Goal: Transaction & Acquisition: Purchase product/service

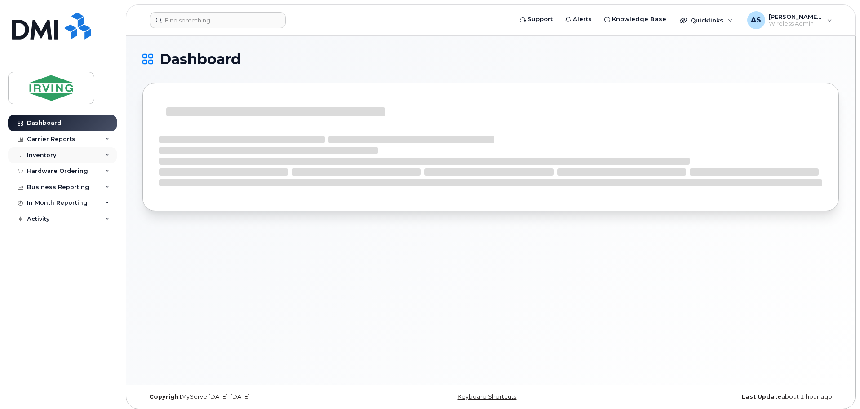
click at [78, 152] on div "Inventory" at bounding box center [62, 155] width 109 height 16
click at [48, 222] on div "Hardware Ordering" at bounding box center [57, 222] width 61 height 7
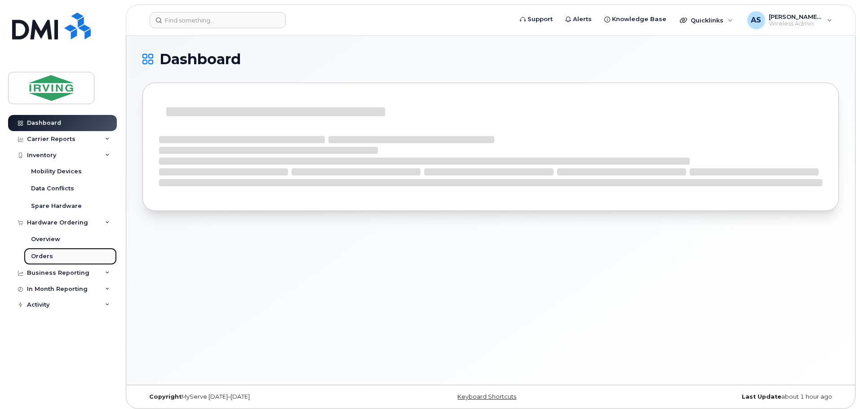
click at [40, 255] on div "Orders" at bounding box center [42, 257] width 22 height 8
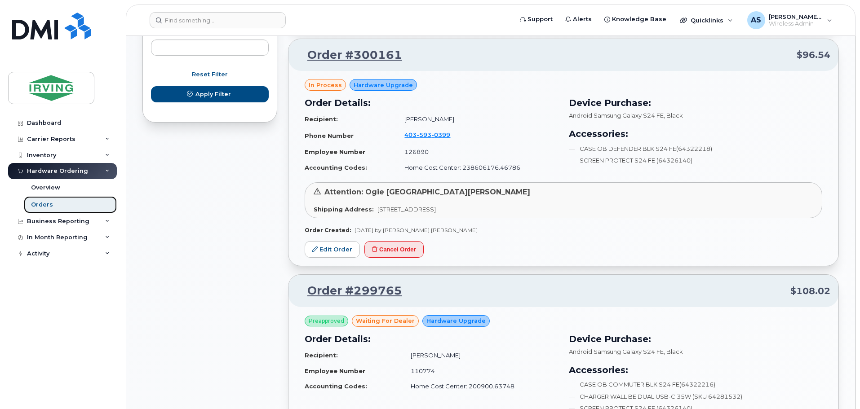
scroll to position [539, 0]
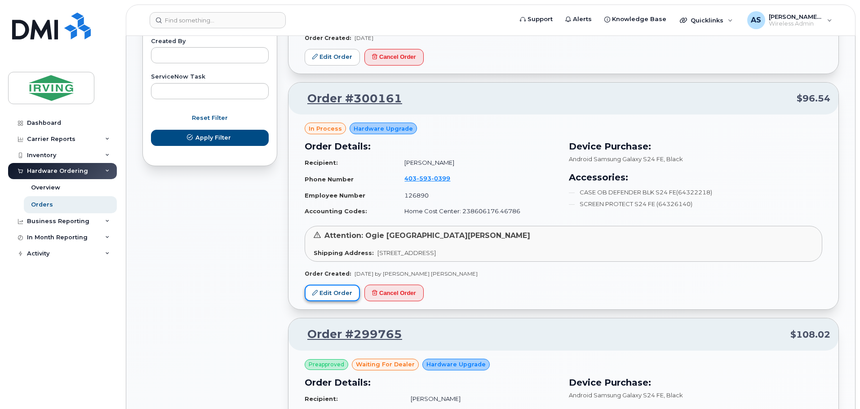
click at [341, 291] on link "Edit Order" at bounding box center [332, 293] width 55 height 17
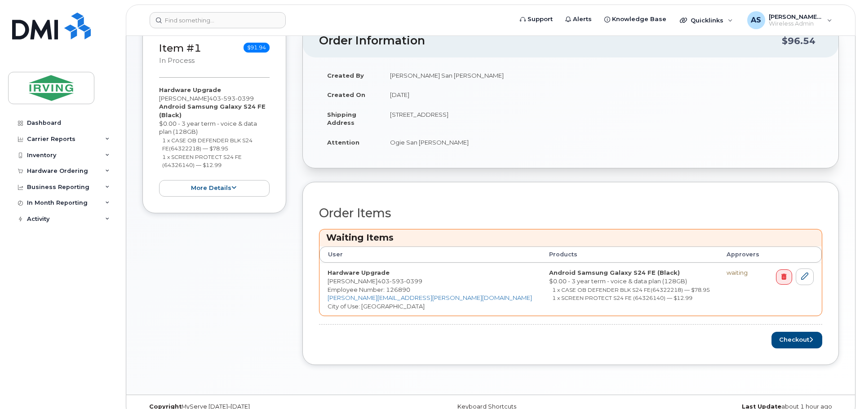
scroll to position [125, 0]
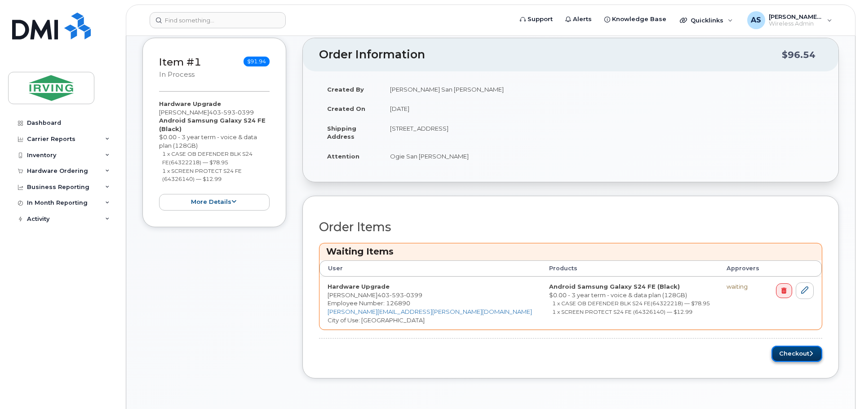
click at [782, 348] on button "Checkout" at bounding box center [797, 354] width 51 height 17
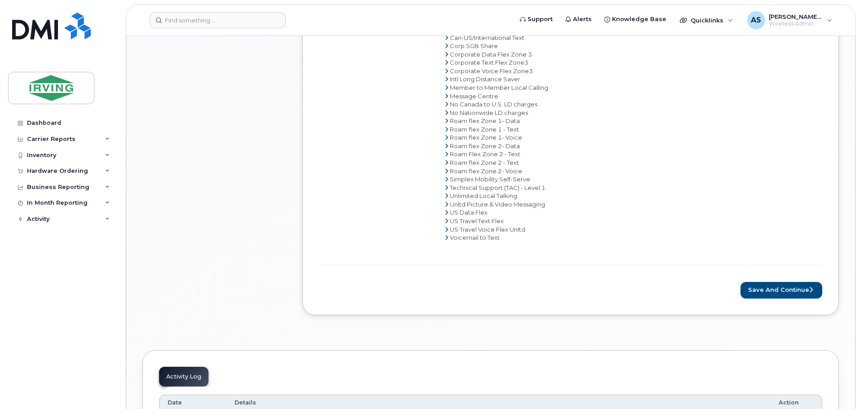
scroll to position [449, 0]
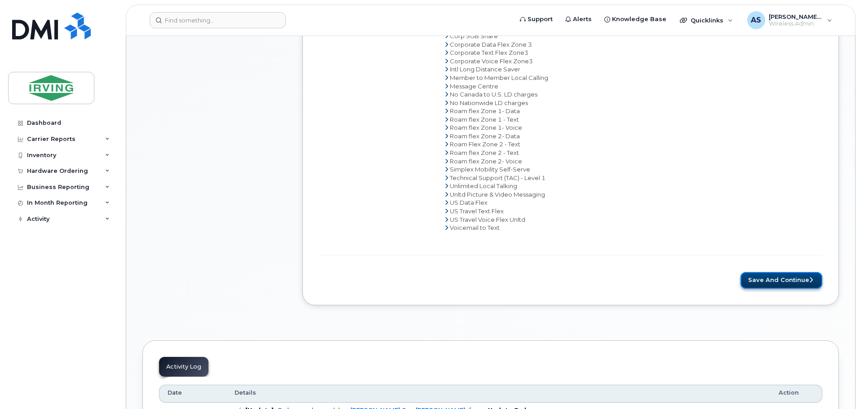
click at [787, 279] on button "Save and Continue" at bounding box center [782, 280] width 82 height 17
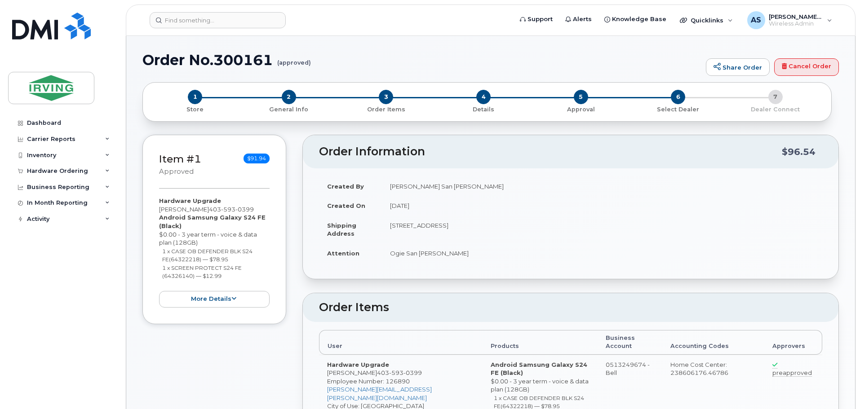
radio input "true"
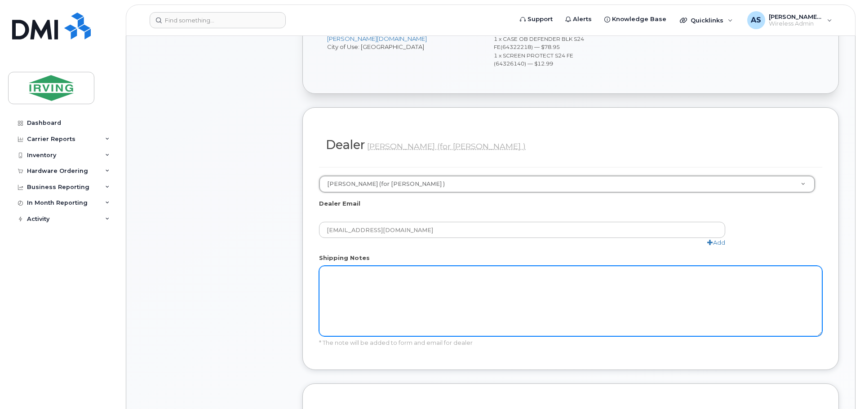
scroll to position [494, 0]
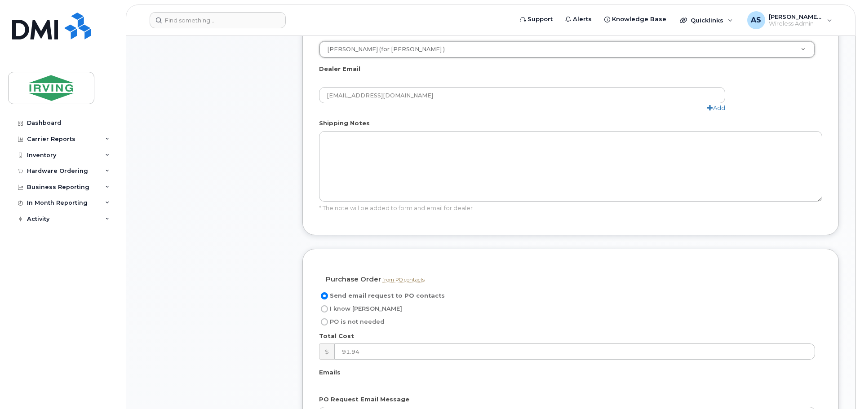
click at [342, 310] on span "I know PO" at bounding box center [366, 309] width 72 height 7
click at [328, 310] on input "I know PO" at bounding box center [324, 309] width 7 height 7
radio input "true"
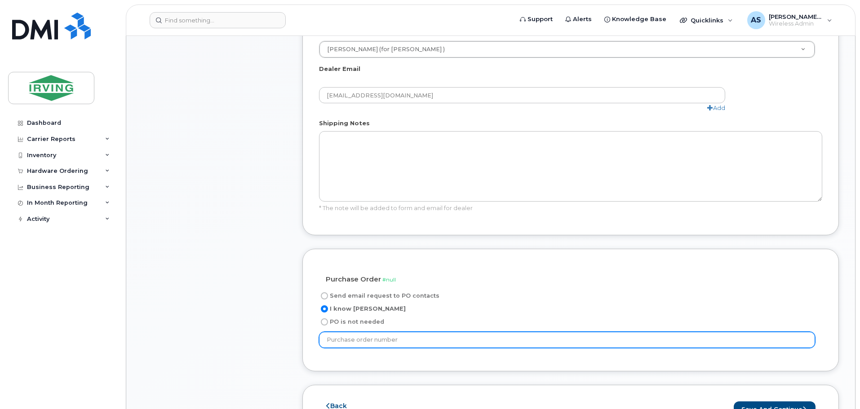
click at [409, 343] on input "text" at bounding box center [567, 340] width 496 height 16
click at [400, 341] on input "text" at bounding box center [567, 340] width 496 height 16
click at [448, 341] on input "text" at bounding box center [567, 340] width 496 height 16
paste input "633685"
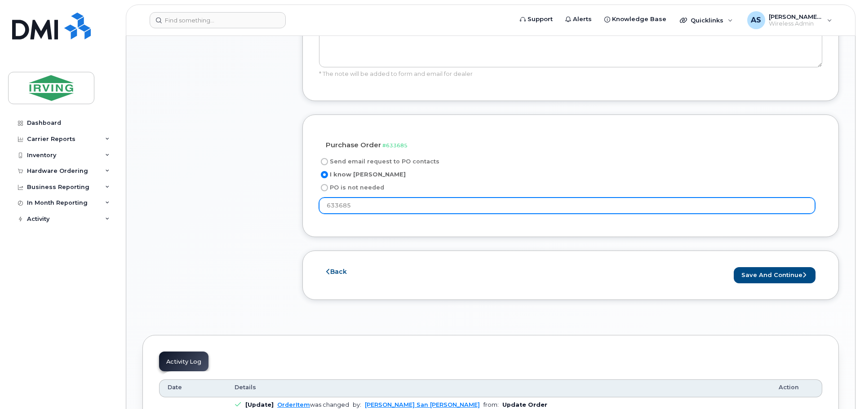
scroll to position [629, 0]
type input "633685"
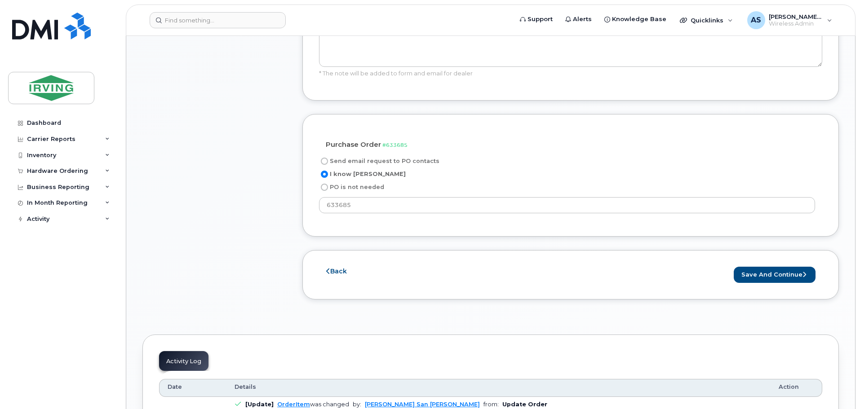
click at [507, 234] on div "Purchase Order from PO contacts #633685 not needed Send email request to PO con…" at bounding box center [570, 175] width 537 height 123
click at [755, 271] on button "Save and Continue" at bounding box center [775, 275] width 82 height 17
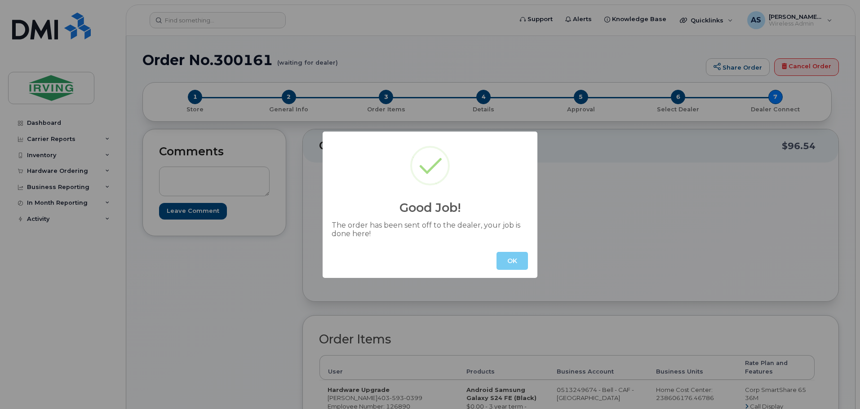
click at [502, 261] on button "OK" at bounding box center [512, 261] width 31 height 18
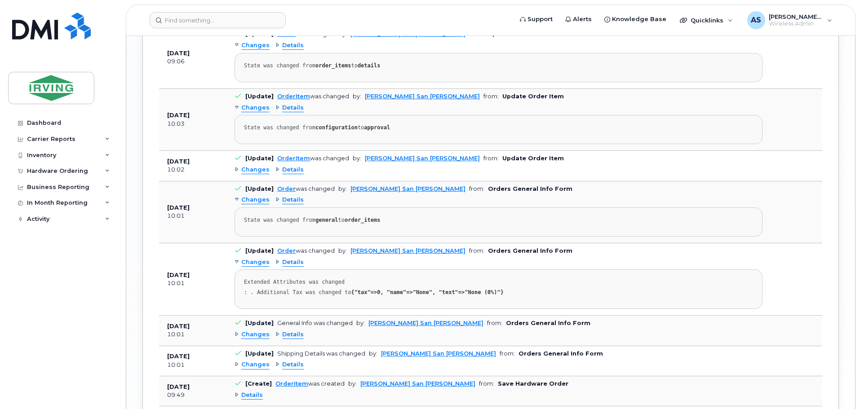
scroll to position [1258, 0]
